Goal: Task Accomplishment & Management: Manage account settings

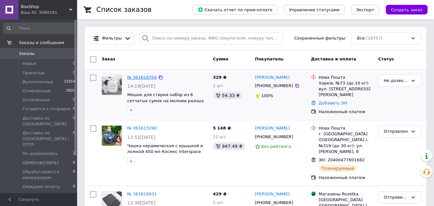
click at [134, 78] on link "№ 361618704" at bounding box center [142, 77] width 30 height 5
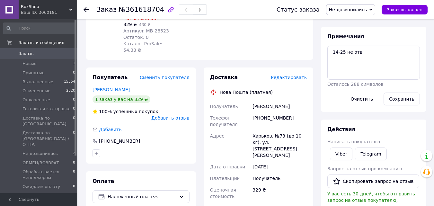
scroll to position [128, 0]
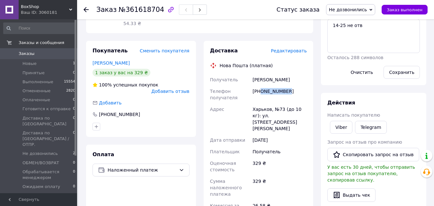
drag, startPoint x: 288, startPoint y: 79, endPoint x: 261, endPoint y: 80, distance: 26.7
click at [261, 85] on div "[PHONE_NUMBER]" at bounding box center [279, 94] width 57 height 18
copy div "0939333888"
click at [199, 112] on div "Покупатель Сменить покупателя Соляник Катерина 1 заказ у вас на 329 ₴ 100% успе…" at bounding box center [140, 182] width 117 height 282
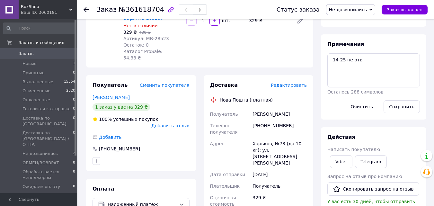
scroll to position [32, 0]
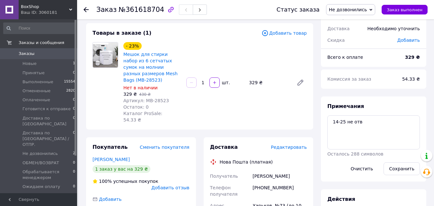
click at [290, 182] on div "[PHONE_NUMBER]" at bounding box center [279, 191] width 57 height 18
drag, startPoint x: 286, startPoint y: 175, endPoint x: 260, endPoint y: 175, distance: 26.0
click at [260, 182] on div "[PHONE_NUMBER]" at bounding box center [279, 191] width 57 height 18
copy div "0939333888"
click at [256, 106] on div "- 23% Мешок для стирки набор из 6 сетчатых сумок на молнии разных размеров Mesh…" at bounding box center [215, 82] width 188 height 83
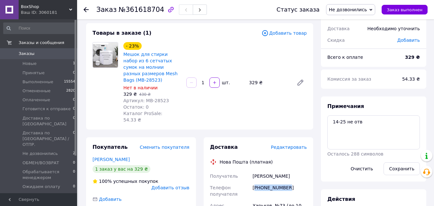
drag, startPoint x: 255, startPoint y: 174, endPoint x: 292, endPoint y: 173, distance: 37.6
click at [292, 182] on div "[PHONE_NUMBER]" at bounding box center [279, 191] width 57 height 18
copy div "380939333888"
click at [369, 125] on textarea "14-25 не отв" at bounding box center [373, 132] width 92 height 34
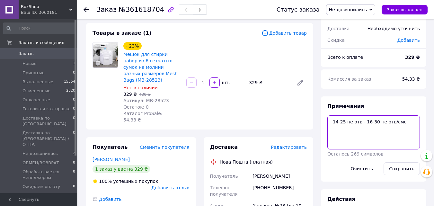
type textarea "14-25 не отв - 16-30 не отв/смс"
click at [408, 171] on button "Сохранить" at bounding box center [401, 168] width 36 height 13
click at [48, 151] on span "Не дозвонились" at bounding box center [39, 154] width 35 height 6
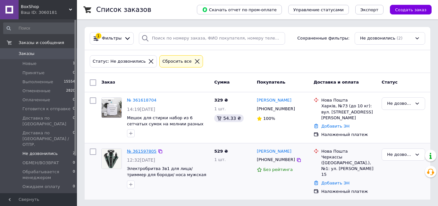
click at [146, 153] on link "№ 361597805" at bounding box center [142, 151] width 30 height 5
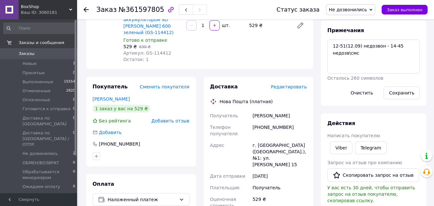
scroll to position [128, 0]
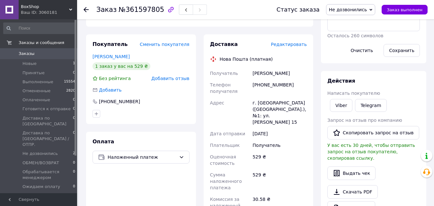
click at [352, 105] on div "Viber Telegram" at bounding box center [373, 105] width 95 height 15
click at [342, 108] on link "Viber" at bounding box center [341, 105] width 22 height 13
click at [114, 54] on link "[PERSON_NAME]" at bounding box center [110, 56] width 37 height 5
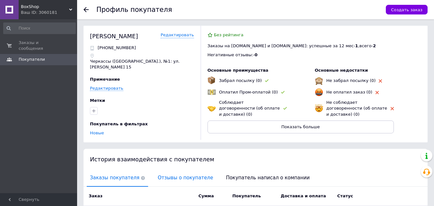
click at [163, 171] on span "Отзывы о покупателе" at bounding box center [185, 177] width 62 height 16
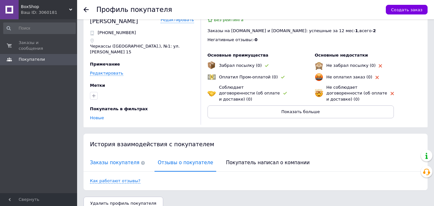
scroll to position [17, 0]
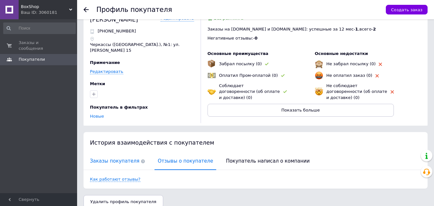
click at [105, 153] on span "Заказы покупателя" at bounding box center [117, 161] width 61 height 16
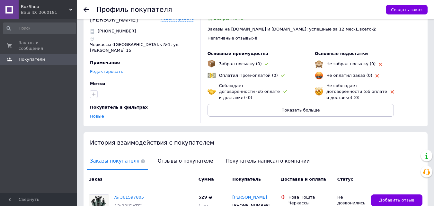
click at [88, 9] on icon at bounding box center [85, 9] width 5 height 5
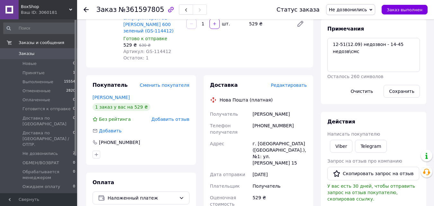
click at [285, 120] on div "[PHONE_NUMBER]" at bounding box center [279, 129] width 57 height 18
drag, startPoint x: 289, startPoint y: 116, endPoint x: 261, endPoint y: 120, distance: 27.9
click at [261, 120] on div "[PHONE_NUMBER]" at bounding box center [279, 129] width 57 height 18
copy div "0950024410"
click at [253, 50] on div "- 16% Электробритва 3в1 для лица/ триммер для бороди/ носа мужская с аккумулято…" at bounding box center [215, 23] width 188 height 77
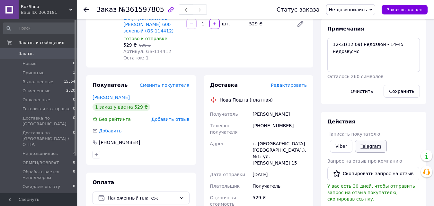
click at [366, 148] on link "Telegram" at bounding box center [370, 146] width 31 height 13
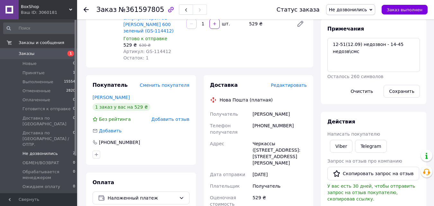
scroll to position [88, 0]
click at [43, 151] on span "Не дозвонились" at bounding box center [39, 154] width 35 height 6
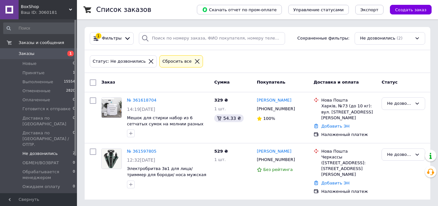
click at [194, 59] on icon at bounding box center [197, 61] width 6 height 6
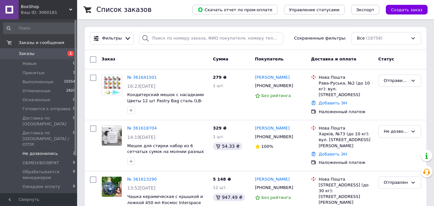
click at [65, 8] on span "BoxShop" at bounding box center [45, 7] width 48 height 6
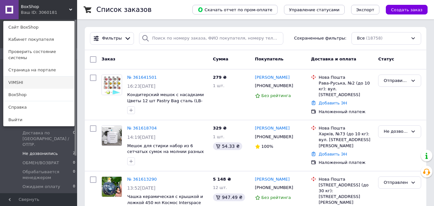
click at [25, 76] on link "VIMSHI" at bounding box center [39, 82] width 71 height 12
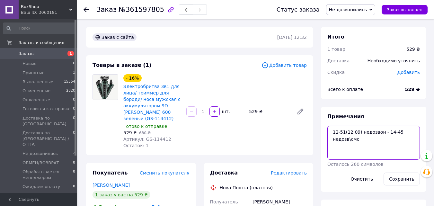
click at [362, 128] on textarea "12-51(12.09) недозвон - 14-45 недозв\смс" at bounding box center [373, 142] width 92 height 34
click at [364, 140] on textarea "12-51(12.09) недозвон - 14-45 недозв\смс" at bounding box center [373, 142] width 92 height 34
type textarea "12-51(12.09) недозвон - 14-45 недозв\смс - 16-35 не отв/[PERSON_NAME] нет"
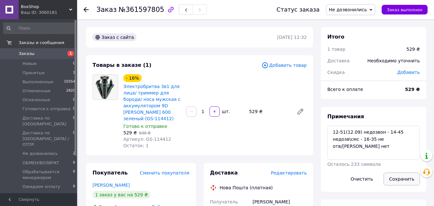
click at [404, 179] on button "Сохранить" at bounding box center [401, 178] width 36 height 13
click at [45, 151] on span "Не дозвонились" at bounding box center [39, 154] width 35 height 6
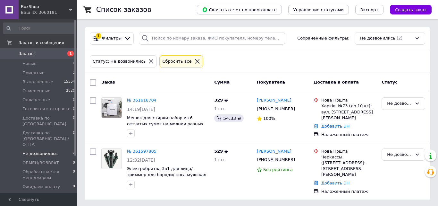
click at [194, 63] on icon at bounding box center [197, 61] width 6 height 6
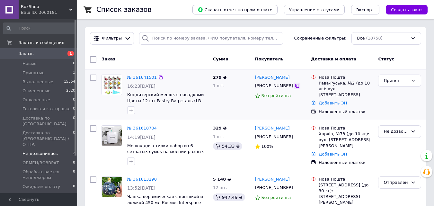
click at [294, 87] on icon at bounding box center [296, 85] width 5 height 5
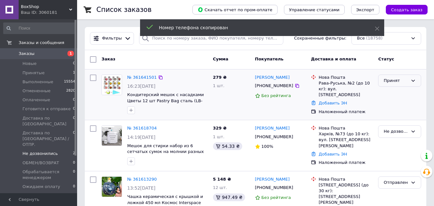
click at [413, 81] on icon at bounding box center [412, 80] width 5 height 5
click at [395, 143] on li "Отправить завтра" at bounding box center [399, 152] width 42 height 18
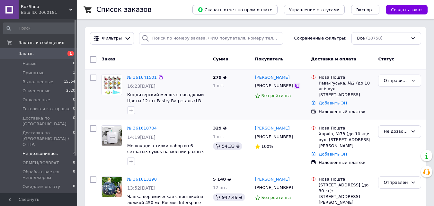
click at [294, 86] on icon at bounding box center [296, 85] width 5 height 5
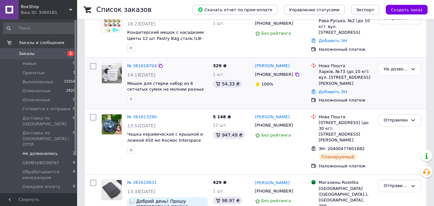
scroll to position [64, 0]
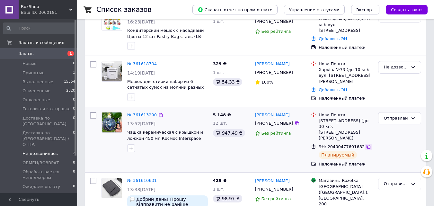
click at [366, 144] on icon at bounding box center [368, 146] width 5 height 5
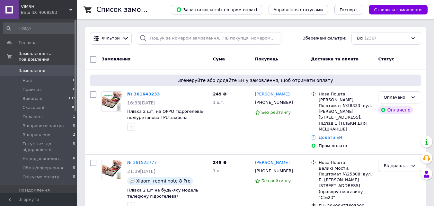
click at [69, 10] on icon at bounding box center [70, 9] width 3 height 3
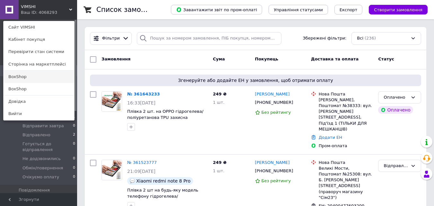
click at [31, 76] on link "BoxShop" at bounding box center [39, 77] width 71 height 12
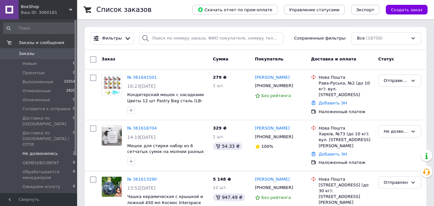
click at [43, 151] on span "Не дозвонились" at bounding box center [39, 154] width 35 height 6
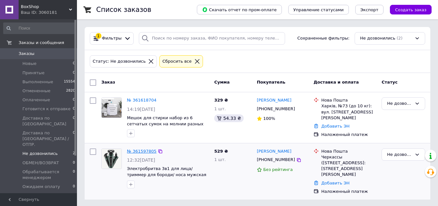
click at [145, 152] on link "№ 361597805" at bounding box center [142, 151] width 30 height 5
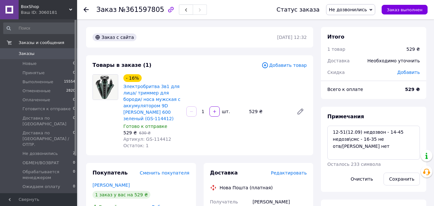
click at [25, 53] on span "Заказы" at bounding box center [27, 54] width 16 height 6
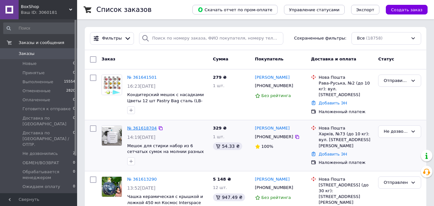
click at [137, 129] on link "№ 361618704" at bounding box center [142, 127] width 30 height 5
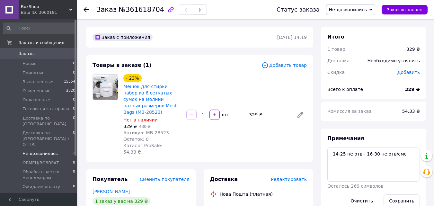
click at [49, 151] on span "Не дозвонились" at bounding box center [39, 154] width 35 height 6
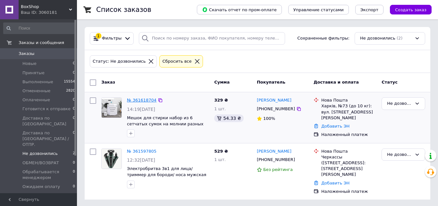
click at [142, 101] on link "№ 361618704" at bounding box center [142, 100] width 30 height 5
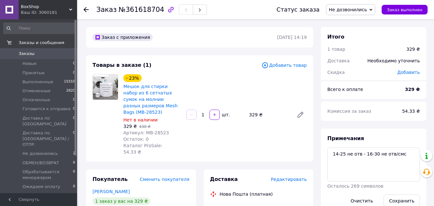
click at [30, 56] on span "Заказы" at bounding box center [27, 54] width 16 height 6
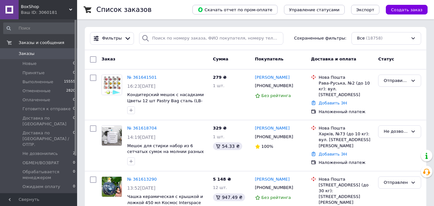
click at [59, 8] on span "BoxShop" at bounding box center [45, 7] width 48 height 6
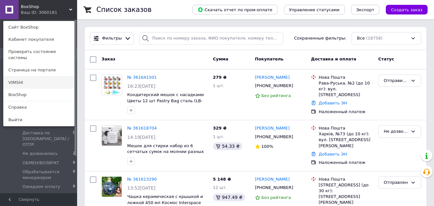
click at [26, 76] on link "VIMSHI" at bounding box center [39, 82] width 71 height 12
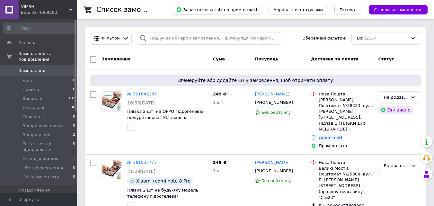
click at [70, 10] on icon at bounding box center [70, 9] width 3 height 3
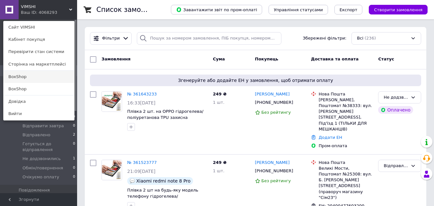
click at [15, 77] on link "BoxShop" at bounding box center [39, 77] width 71 height 12
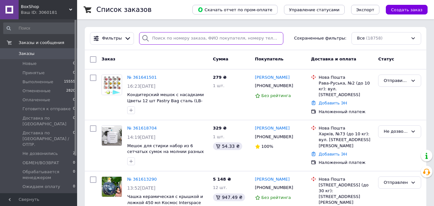
click at [165, 37] on input "search" at bounding box center [211, 38] width 144 height 13
paste input "361653159"
type input "361653159"
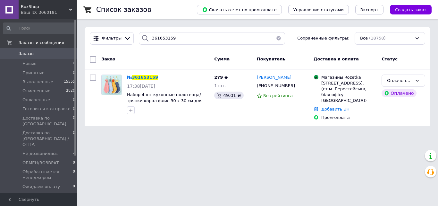
click at [68, 11] on div "Ваш ID: 3060181" at bounding box center [49, 13] width 56 height 6
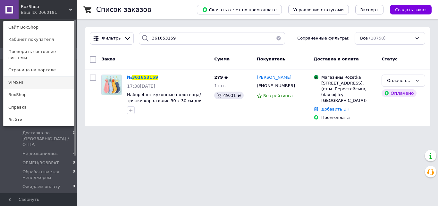
click at [28, 76] on link "VIMSHI" at bounding box center [39, 82] width 71 height 12
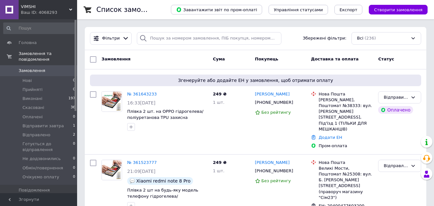
click at [68, 9] on span "VIMSHI" at bounding box center [45, 7] width 48 height 6
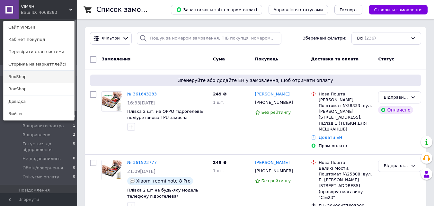
click at [29, 77] on link "BoxShop" at bounding box center [39, 77] width 71 height 12
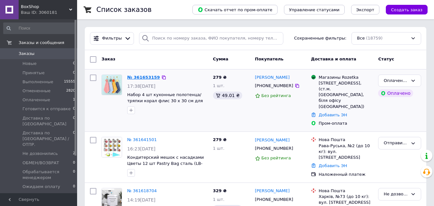
click at [135, 75] on link "№ 361653159" at bounding box center [143, 77] width 33 height 5
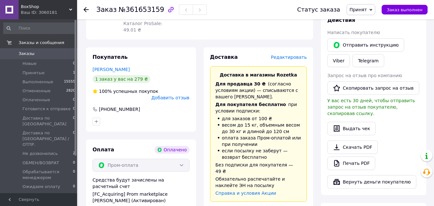
scroll to position [128, 0]
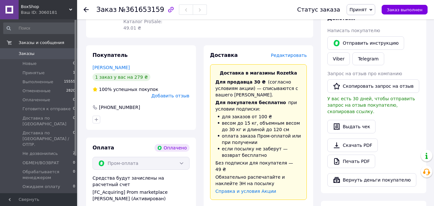
click at [375, 7] on span "Принят" at bounding box center [360, 9] width 29 height 11
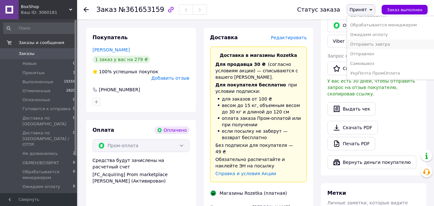
scroll to position [160, 0]
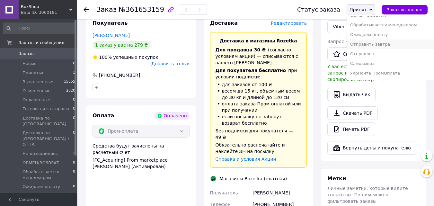
click at [390, 46] on li "Отправить завтра" at bounding box center [395, 44] width 96 height 10
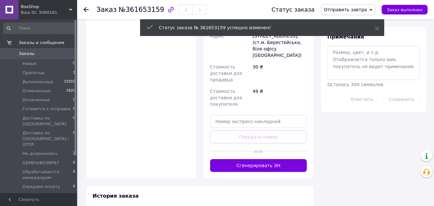
scroll to position [424, 0]
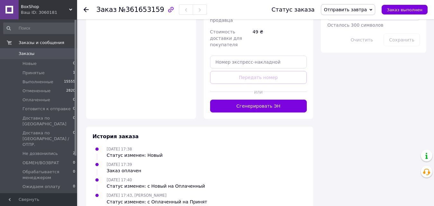
click at [27, 50] on link "Заказы 0" at bounding box center [39, 53] width 79 height 11
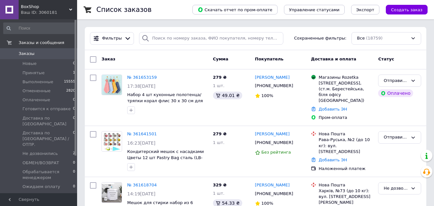
click at [67, 8] on span "BoxShop" at bounding box center [45, 7] width 48 height 6
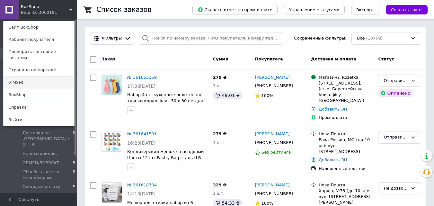
click at [25, 78] on link "VIMSHI" at bounding box center [39, 82] width 71 height 12
